Goal: Information Seeking & Learning: Learn about a topic

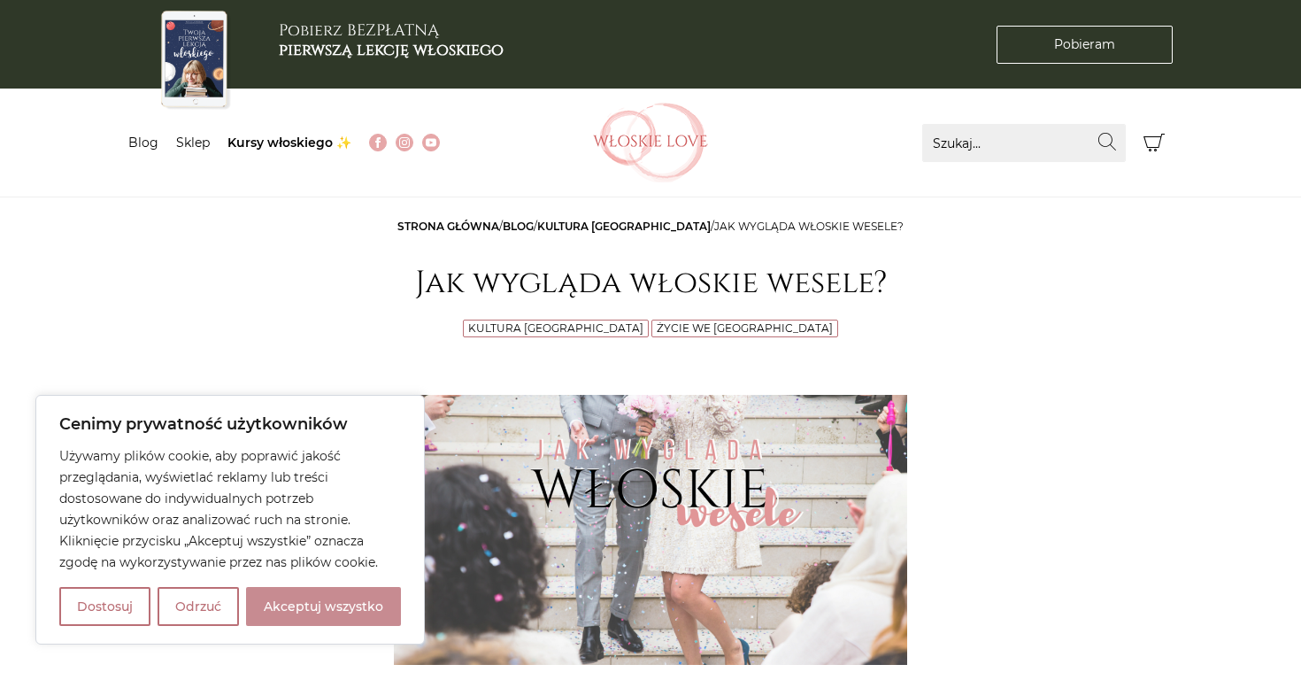
click at [318, 625] on button "Akceptuj wszystko" at bounding box center [323, 606] width 155 height 39
checkbox input "true"
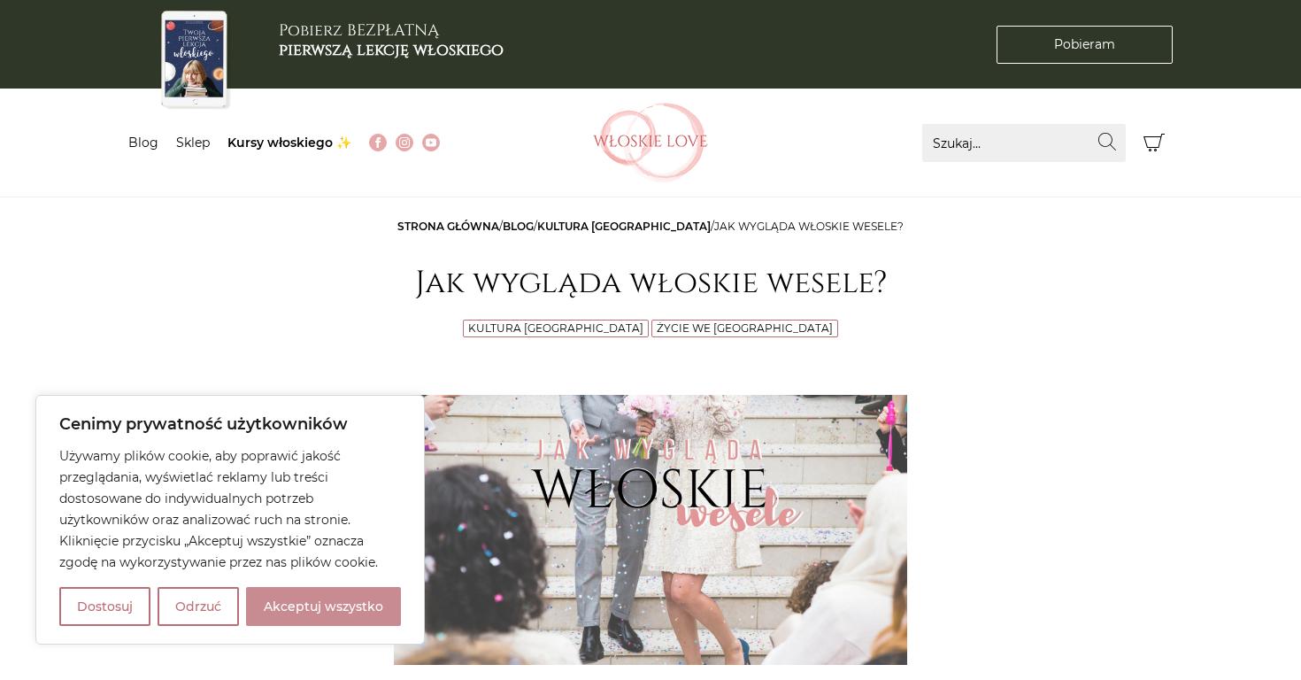
checkbox input "true"
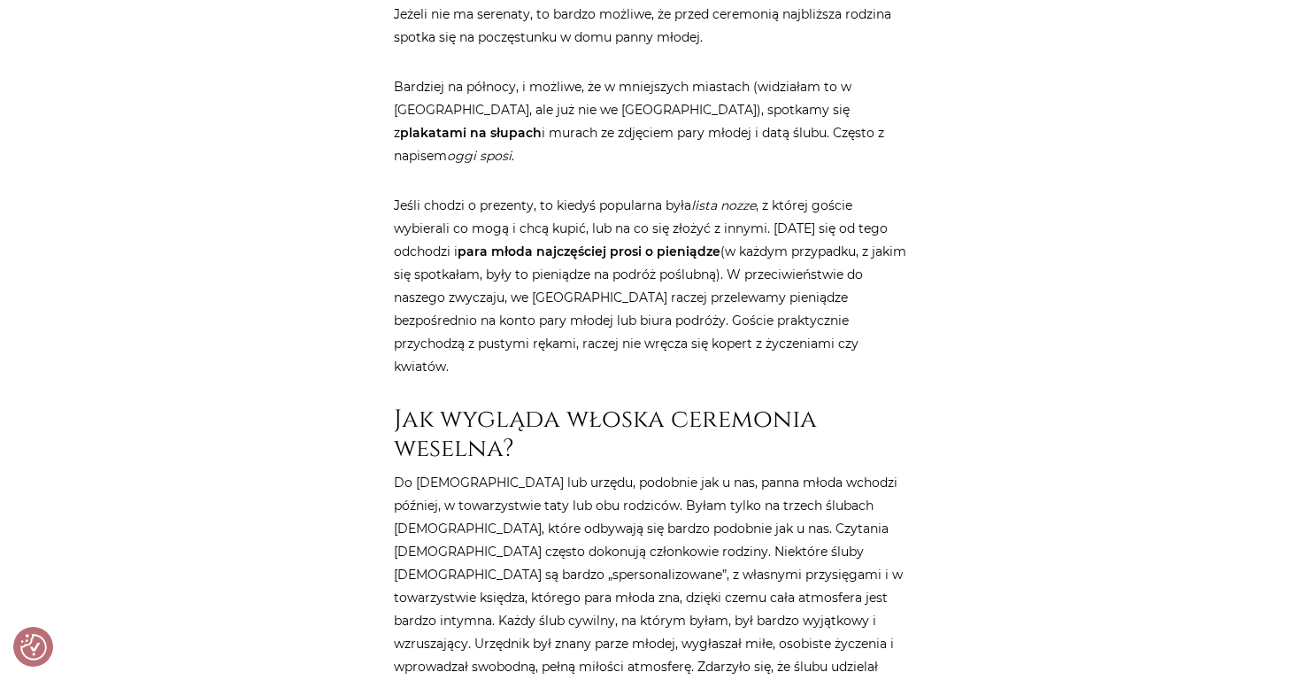
scroll to position [1453, 0]
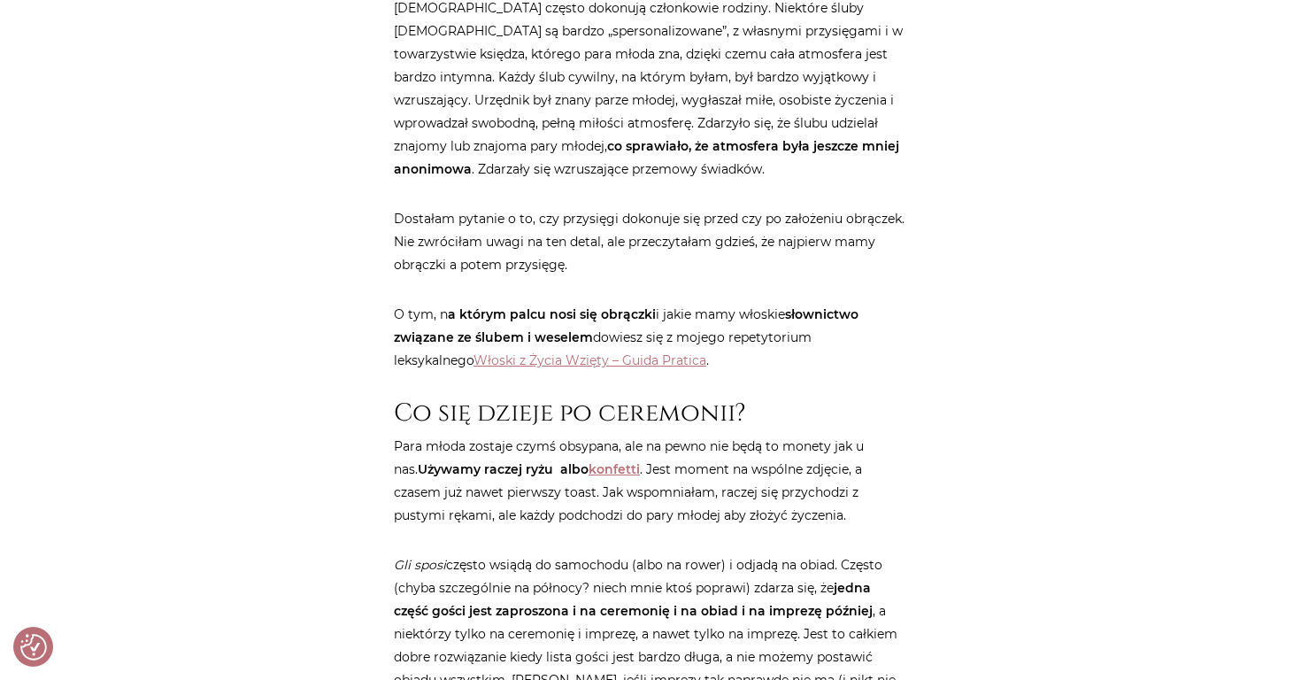
scroll to position [2027, 0]
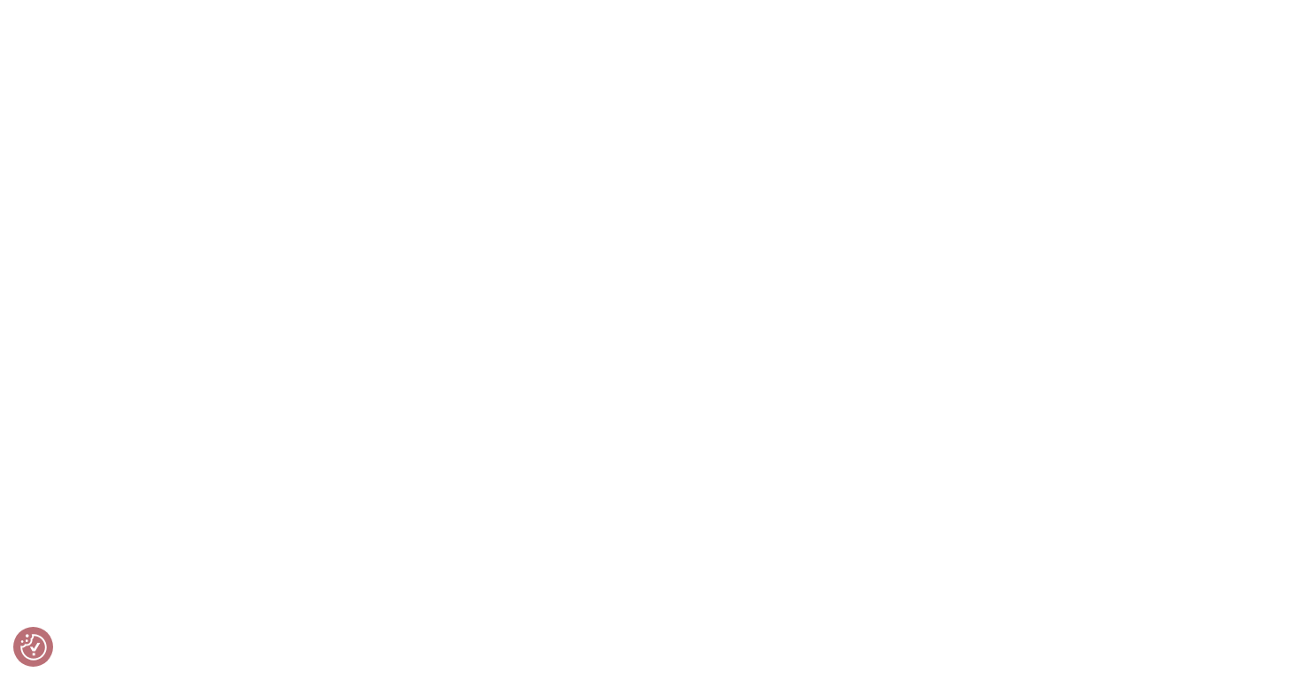
scroll to position [5460, 0]
